Goal: Task Accomplishment & Management: Manage account settings

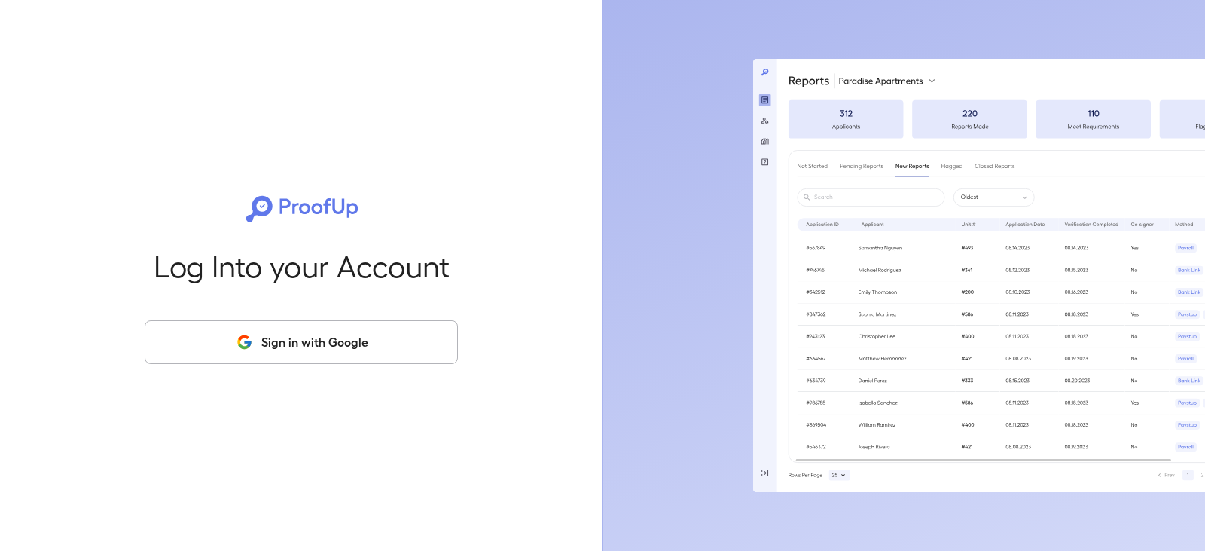
click at [286, 340] on button "Sign in with Google" at bounding box center [301, 342] width 313 height 44
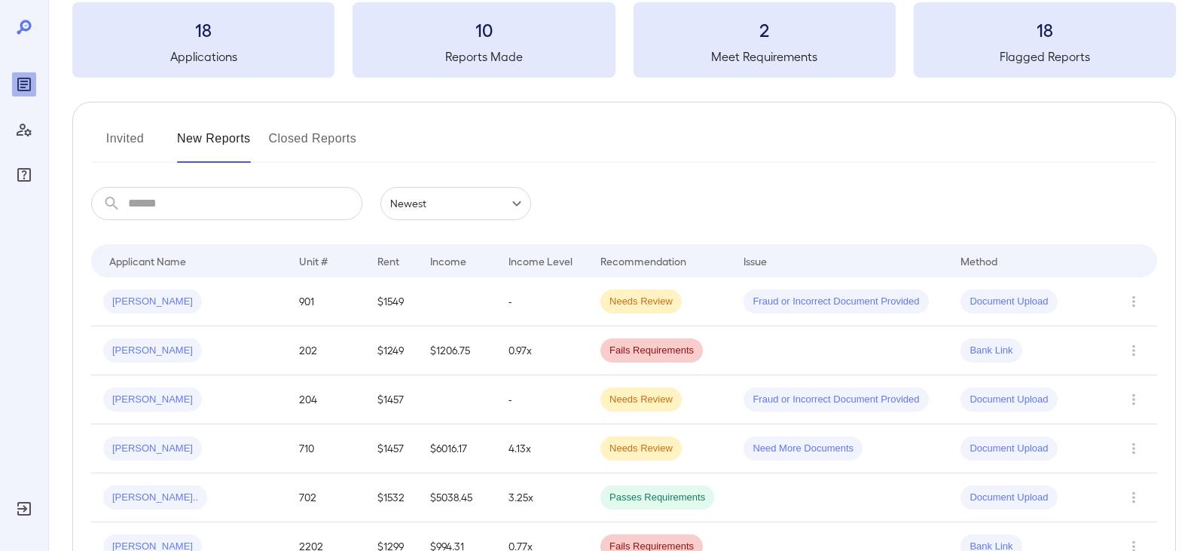
scroll to position [75, 0]
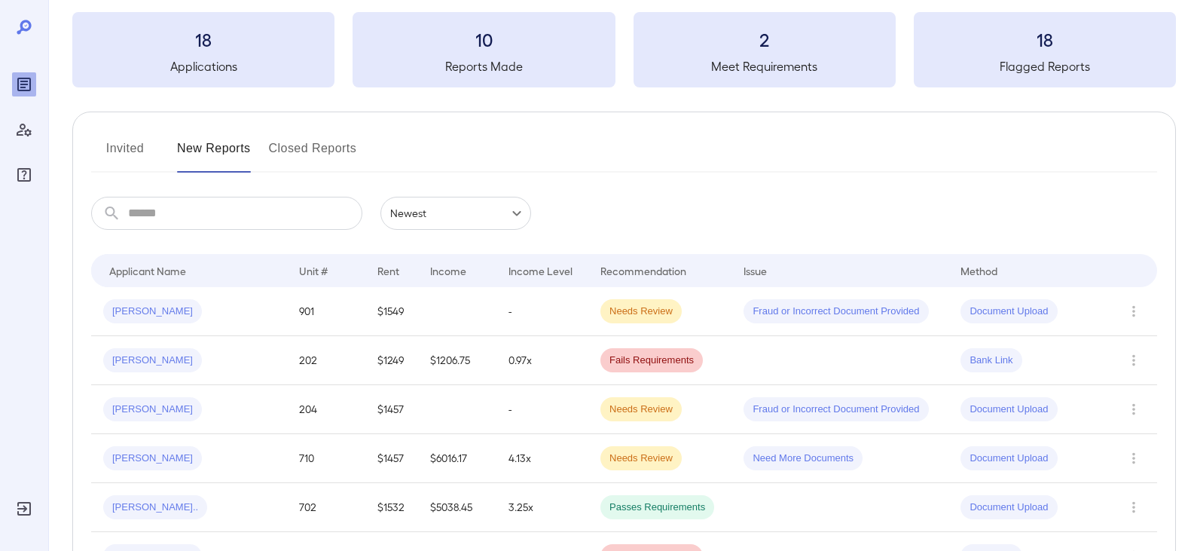
click at [135, 149] on button "Invited" at bounding box center [125, 154] width 68 height 36
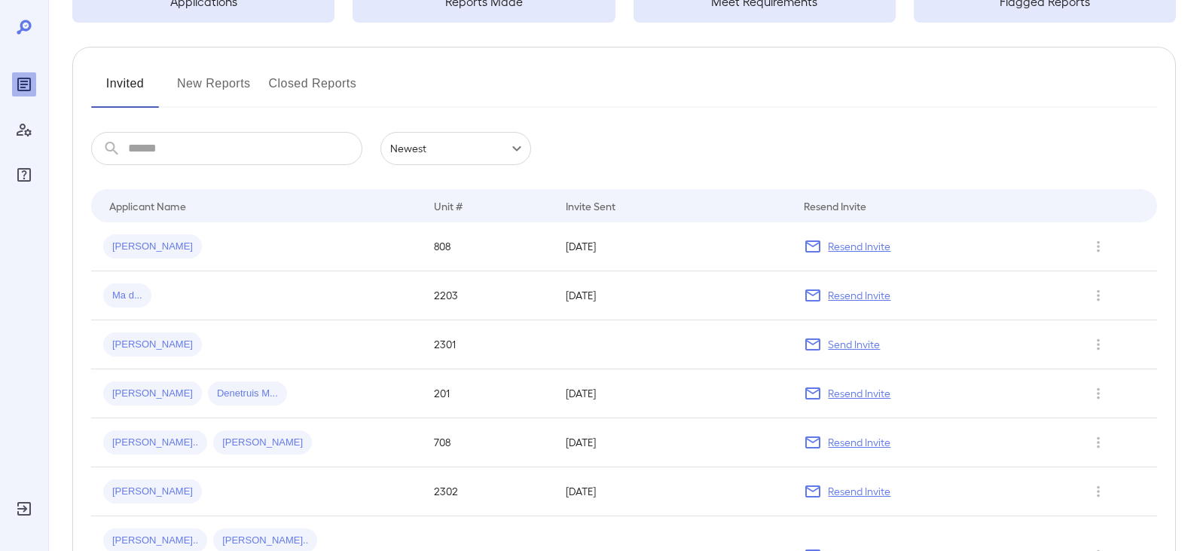
scroll to position [151, 0]
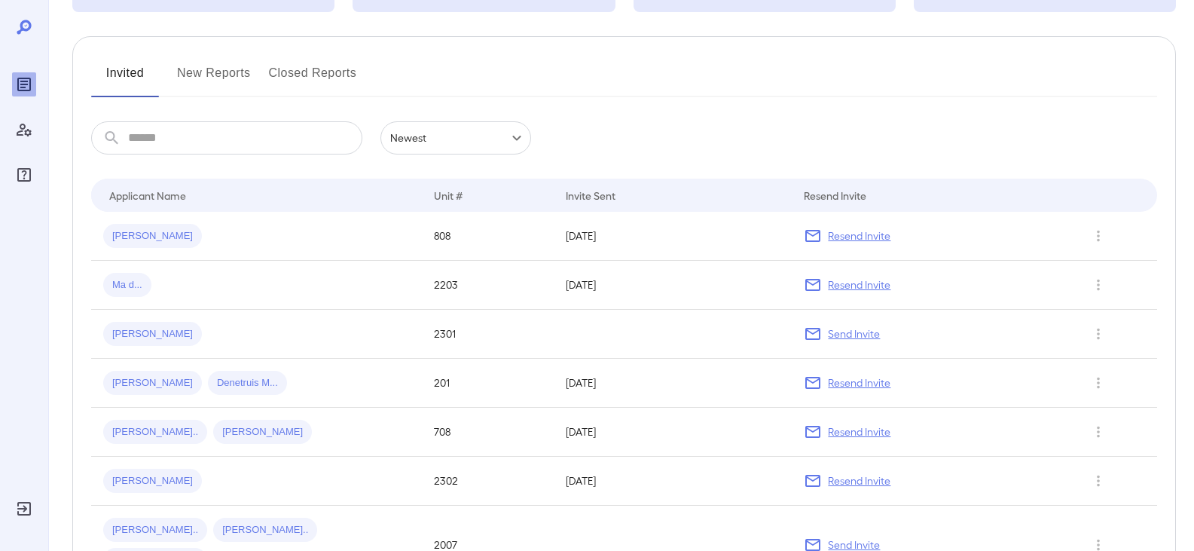
click at [118, 231] on span "[PERSON_NAME]" at bounding box center [152, 236] width 99 height 14
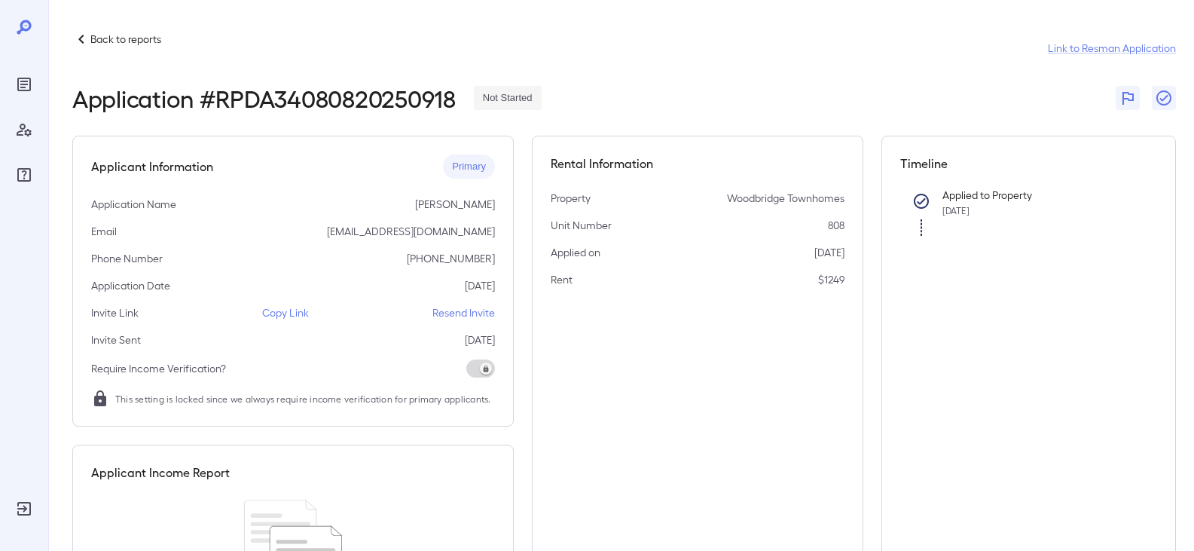
click at [444, 315] on p "Resend Invite" at bounding box center [463, 312] width 63 height 15
click at [460, 313] on p "Resend Invite" at bounding box center [463, 312] width 63 height 15
click at [98, 34] on p "Back to reports" at bounding box center [125, 39] width 71 height 15
